Goal: Use online tool/utility: Use online tool/utility

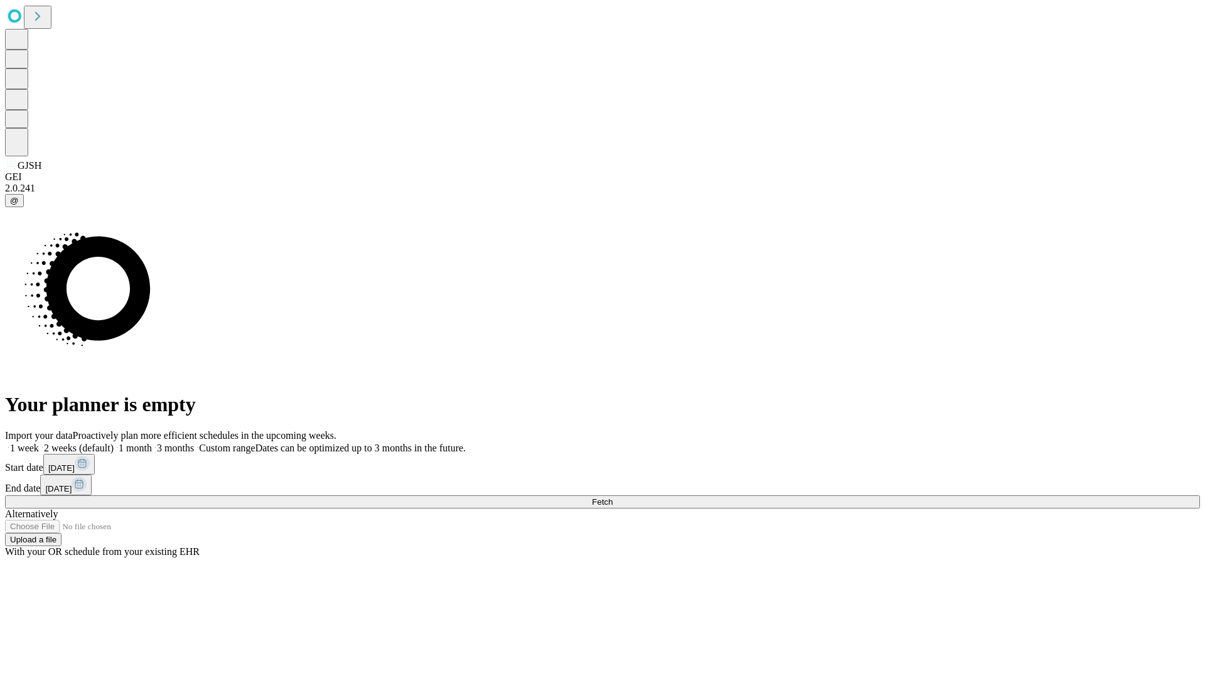
click at [612, 497] on span "Fetch" at bounding box center [602, 501] width 21 height 9
